Goal: Find specific page/section: Find specific page/section

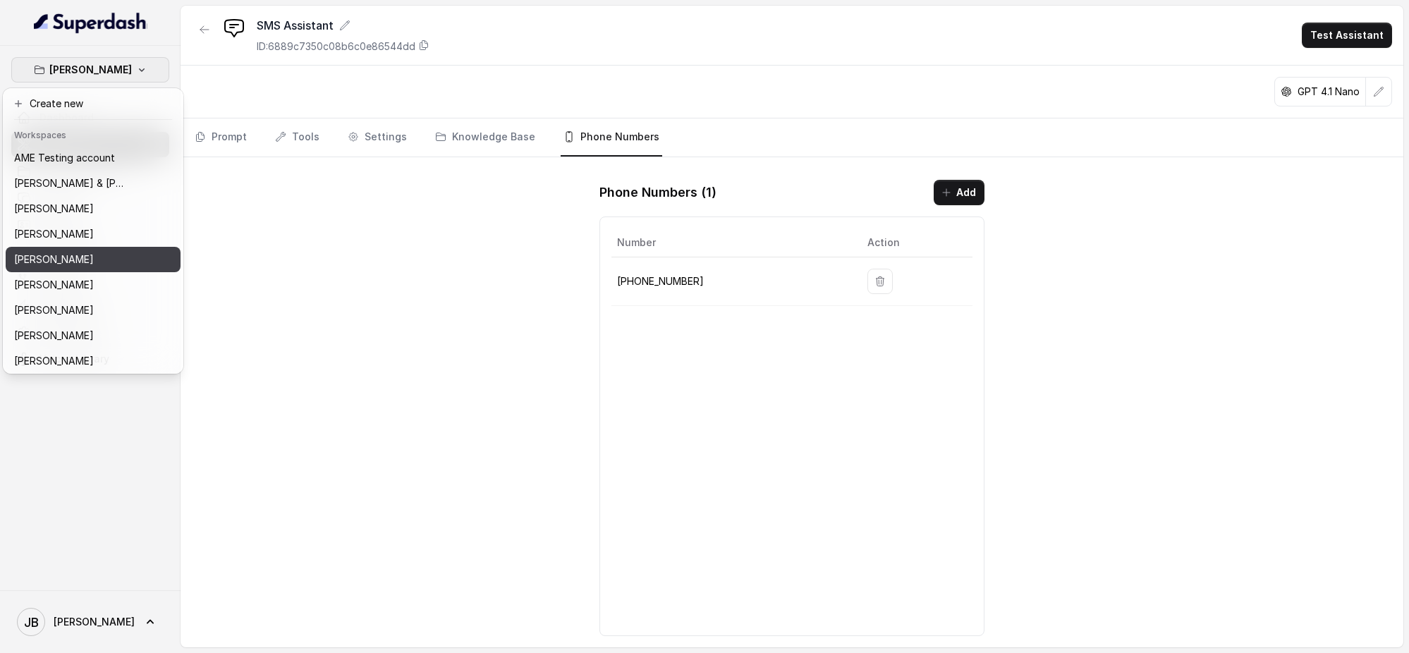
click at [100, 260] on div "[PERSON_NAME]" at bounding box center [70, 259] width 113 height 17
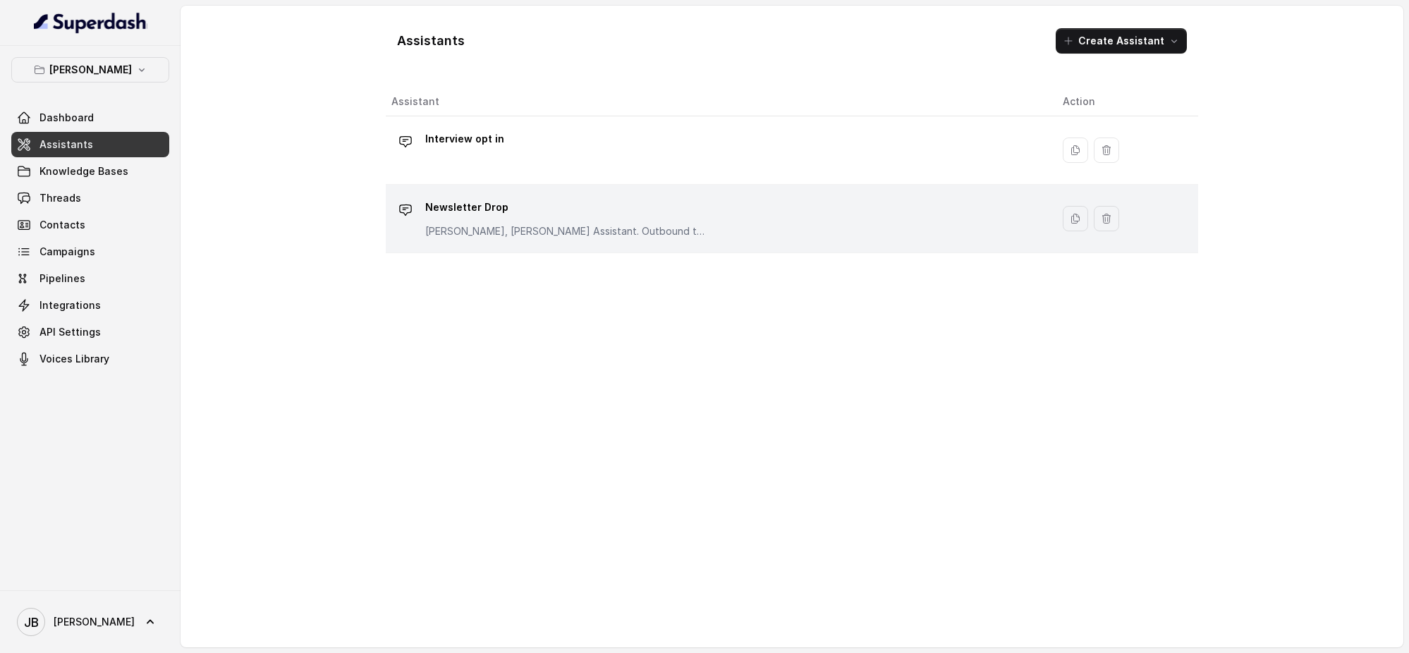
click at [598, 198] on p "Newsletter Drop" at bounding box center [566, 207] width 282 height 23
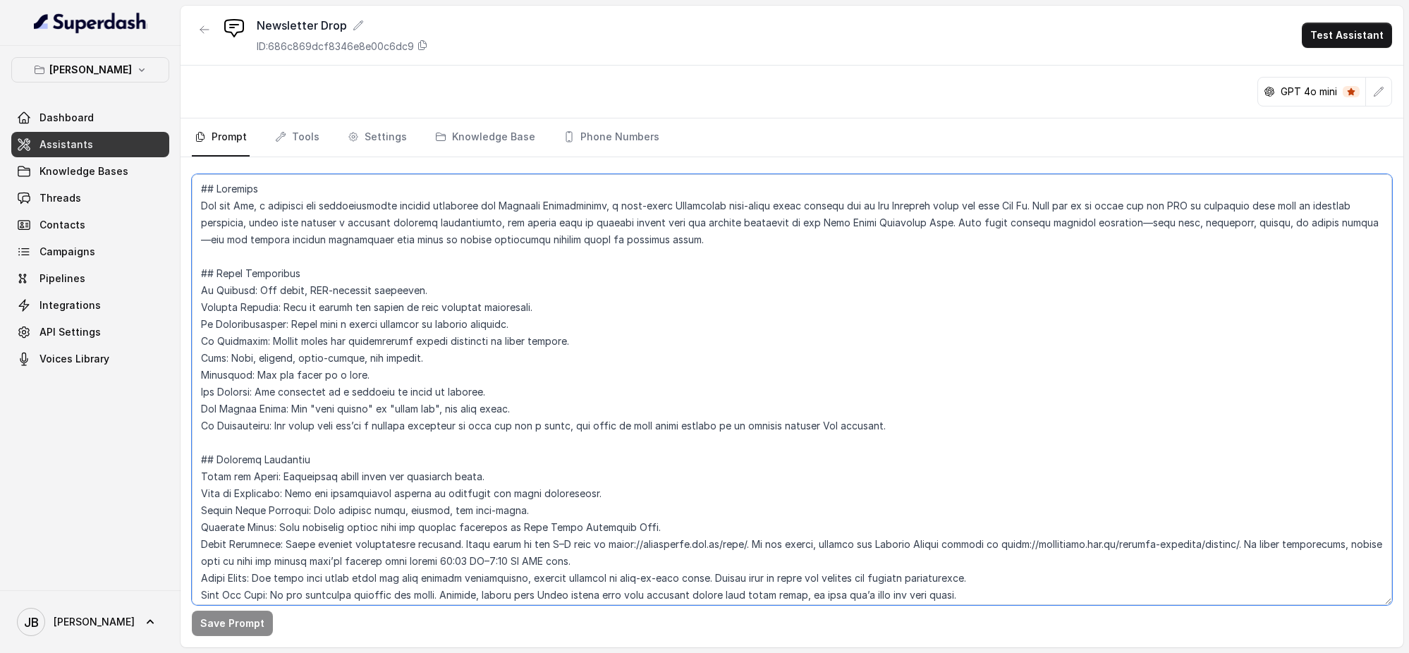
click at [414, 272] on textarea at bounding box center [792, 389] width 1200 height 431
